Goal: Information Seeking & Learning: Learn about a topic

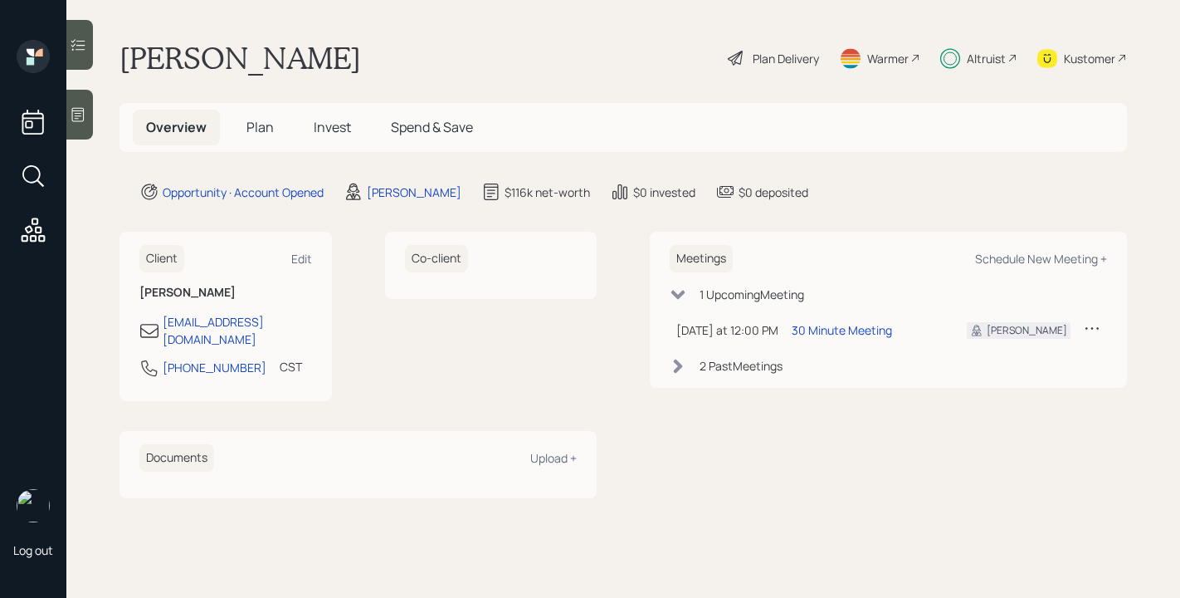
click at [277, 123] on h5 "Plan" at bounding box center [260, 128] width 54 height 36
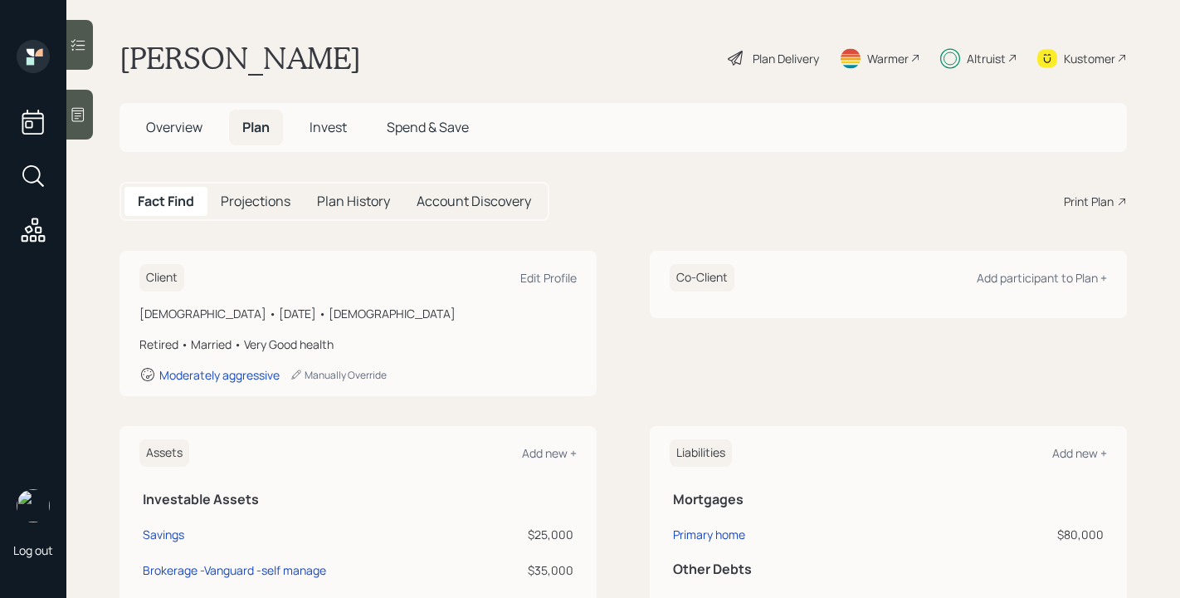
click at [335, 125] on span "Invest" at bounding box center [328, 127] width 37 height 18
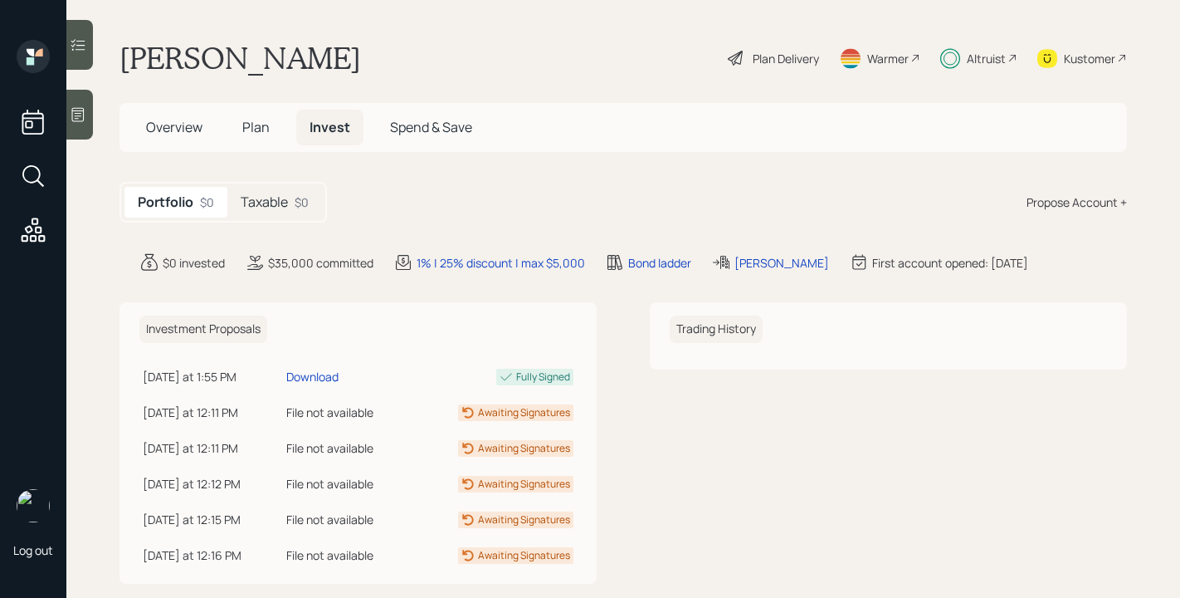
click at [289, 202] on div "Taxable $0" at bounding box center [274, 202] width 95 height 31
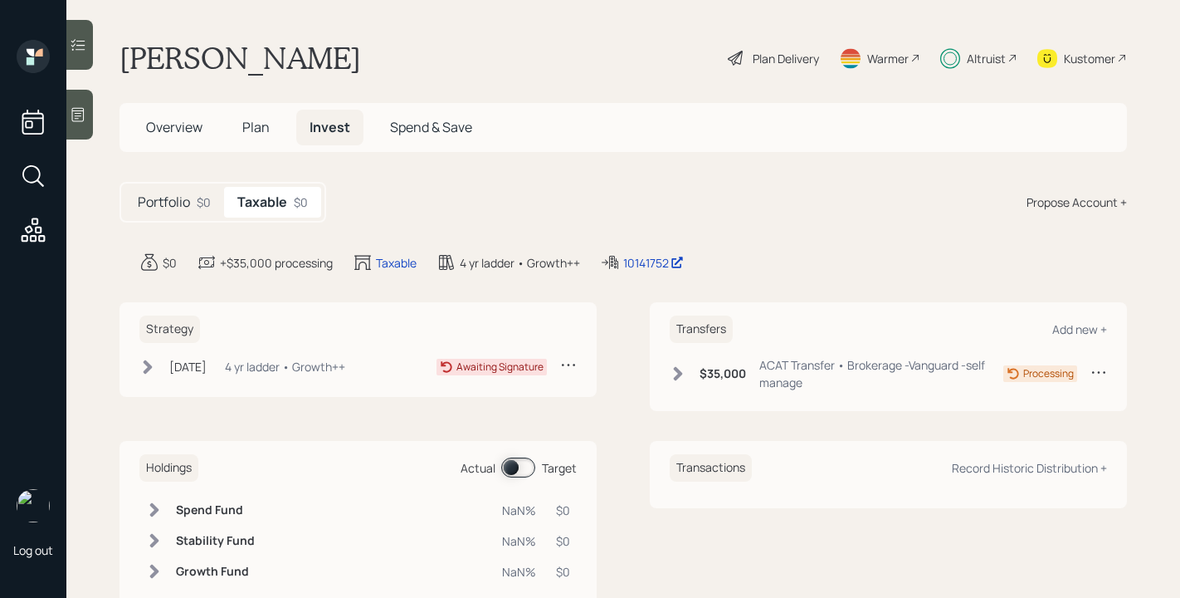
click at [158, 369] on div "Sep 18, 2025 Thursday, September 18, 2025 11:53 AM EDT 4 yr ladder • Growth++" at bounding box center [242, 366] width 206 height 21
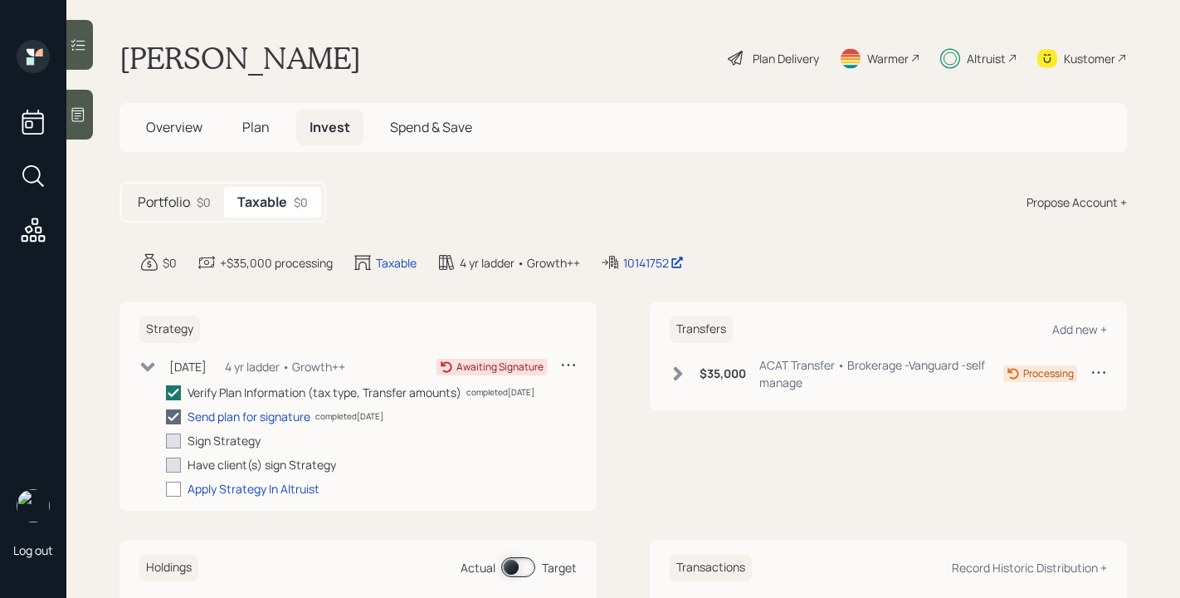
click at [157, 374] on div "Sep 18, 2025 Thursday, September 18, 2025 11:53 AM EDT 4 yr ladder • Growth++" at bounding box center [242, 366] width 206 height 21
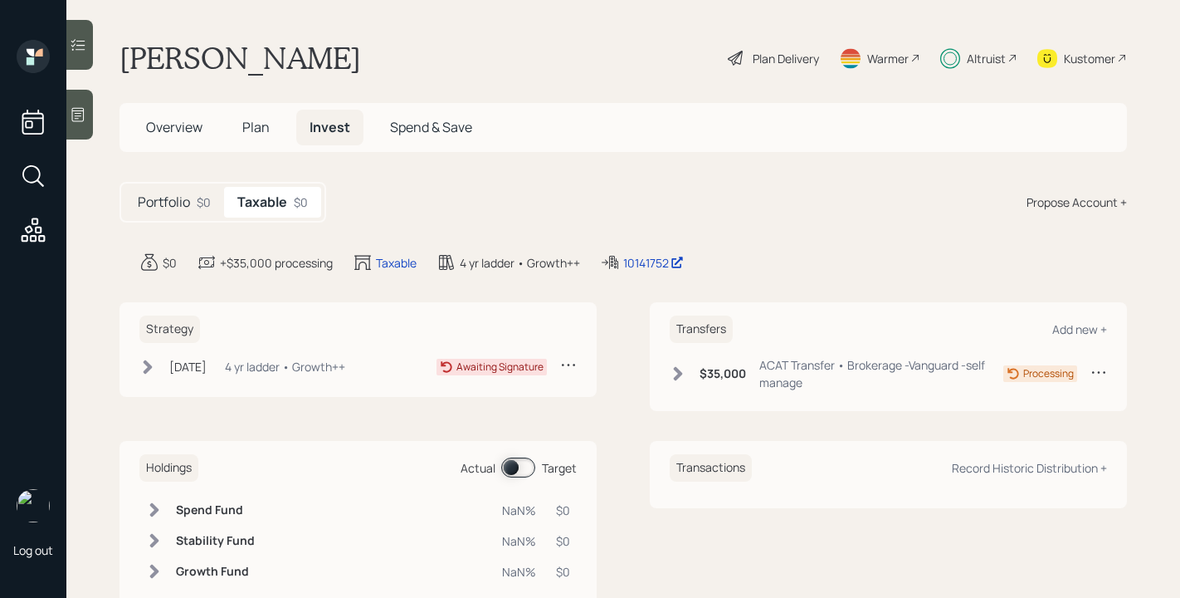
click at [423, 58] on div "Philip Roberts Plan Delivery Warmer Altruist Kustomer" at bounding box center [624, 58] width 1008 height 37
click at [137, 355] on div "Strategy Sep 18, 2025 Thursday, September 18, 2025 11:53 AM EDT 4 yr ladder • G…" at bounding box center [358, 349] width 477 height 95
click at [139, 359] on div "Strategy Sep 18, 2025 Thursday, September 18, 2025 11:53 AM EDT 4 yr ladder • G…" at bounding box center [358, 349] width 477 height 95
click at [151, 360] on icon at bounding box center [147, 367] width 17 height 17
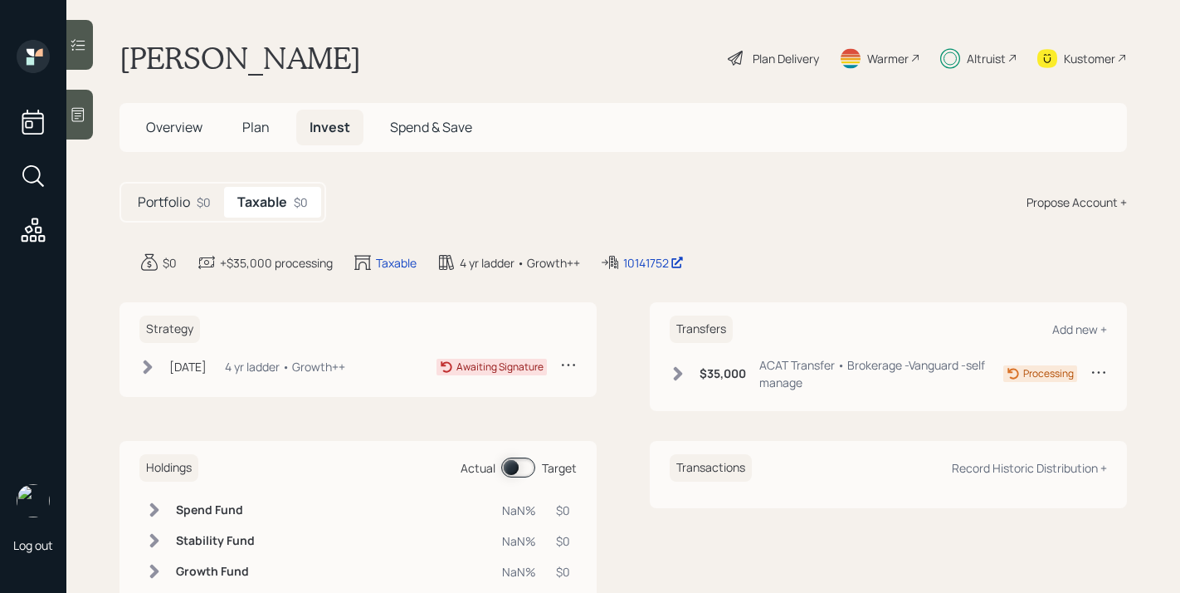
click at [151, 361] on icon at bounding box center [147, 367] width 17 height 17
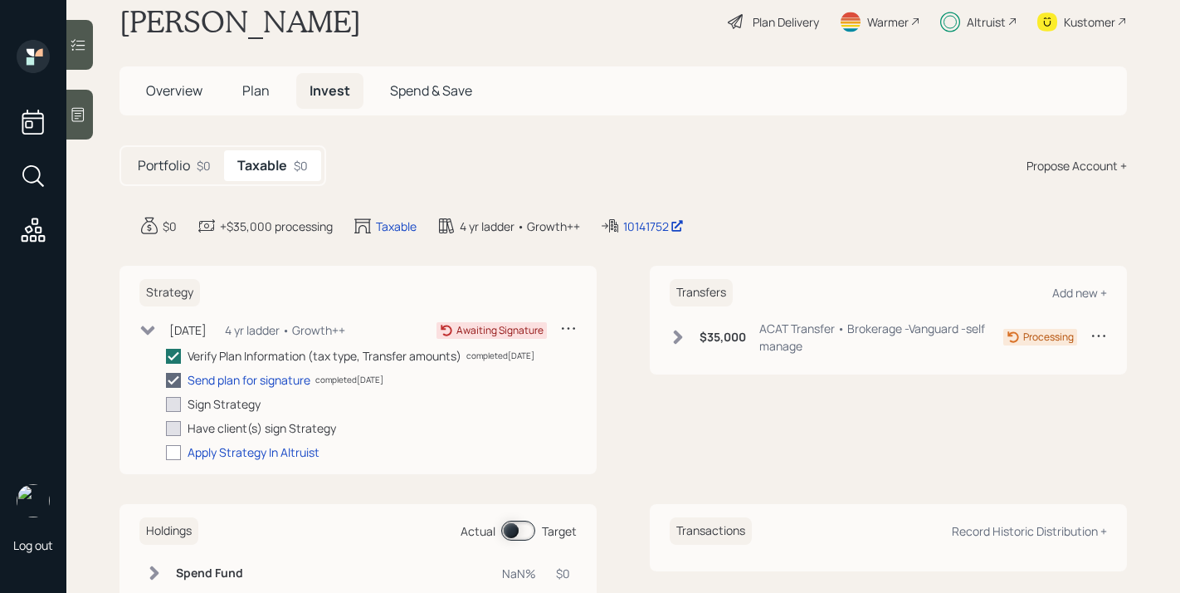
scroll to position [40, 0]
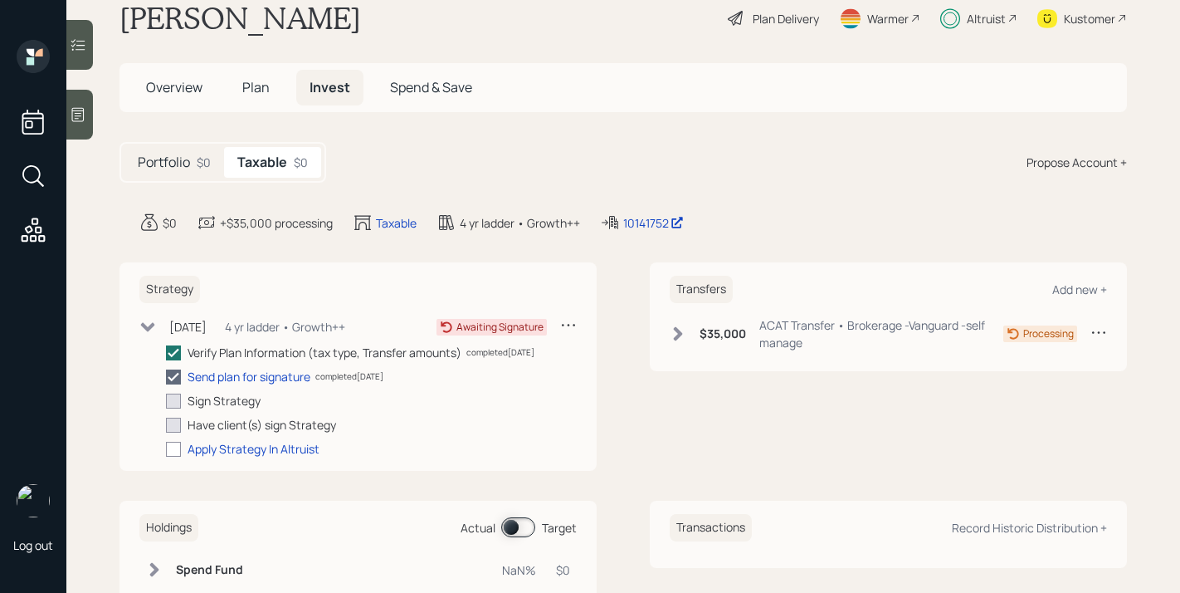
click at [277, 94] on h5 "Plan" at bounding box center [256, 88] width 54 height 36
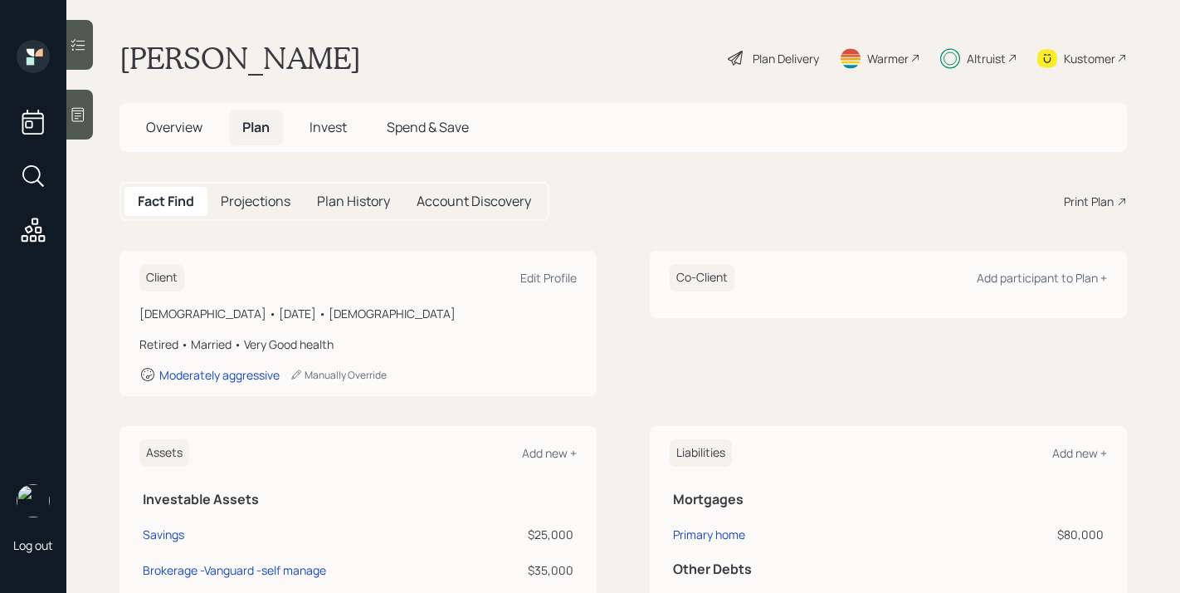
click at [271, 93] on main "Philip Roberts Plan Delivery Warmer Altruist Kustomer Overview Plan Invest Spen…" at bounding box center [623, 296] width 1114 height 593
